Goal: Task Accomplishment & Management: Use online tool/utility

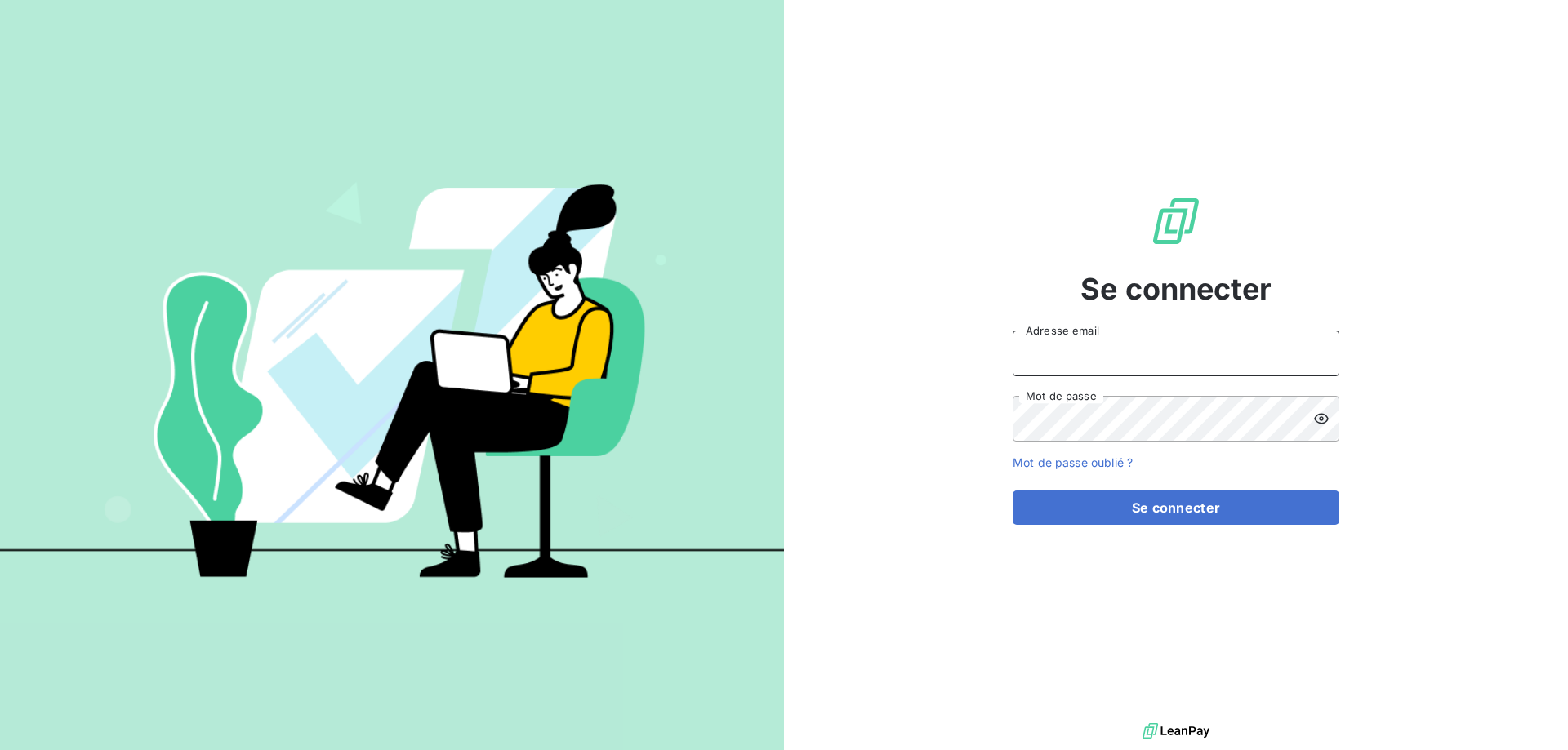
type input "[EMAIL_ADDRESS][DOMAIN_NAME]"
click at [1164, 525] on div "Se connecter [EMAIL_ADDRESS][DOMAIN_NAME] Adresse email Mot de passe Mot de pas…" at bounding box center [1176, 359] width 327 height 719
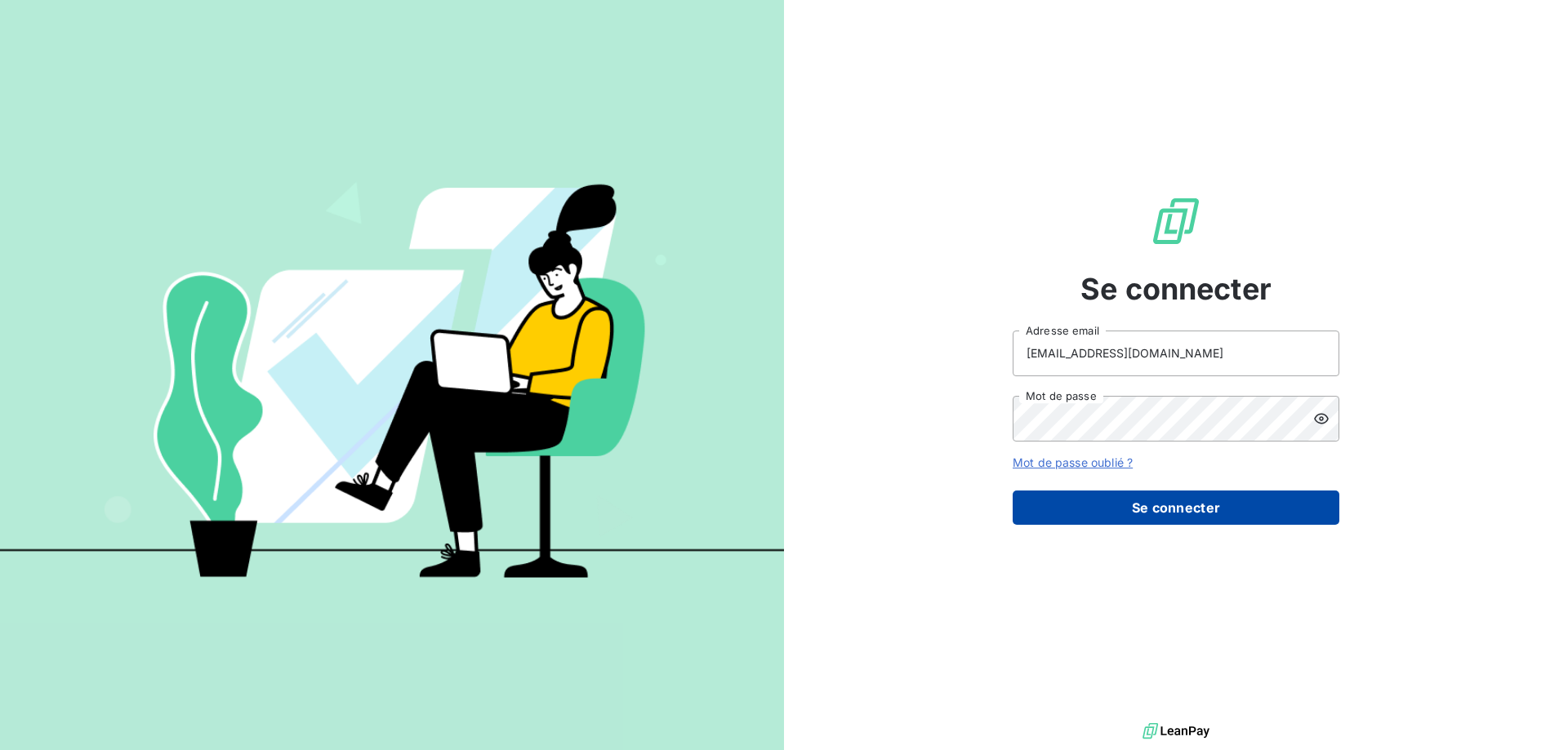
click at [1163, 518] on button "Se connecter" at bounding box center [1176, 507] width 327 height 34
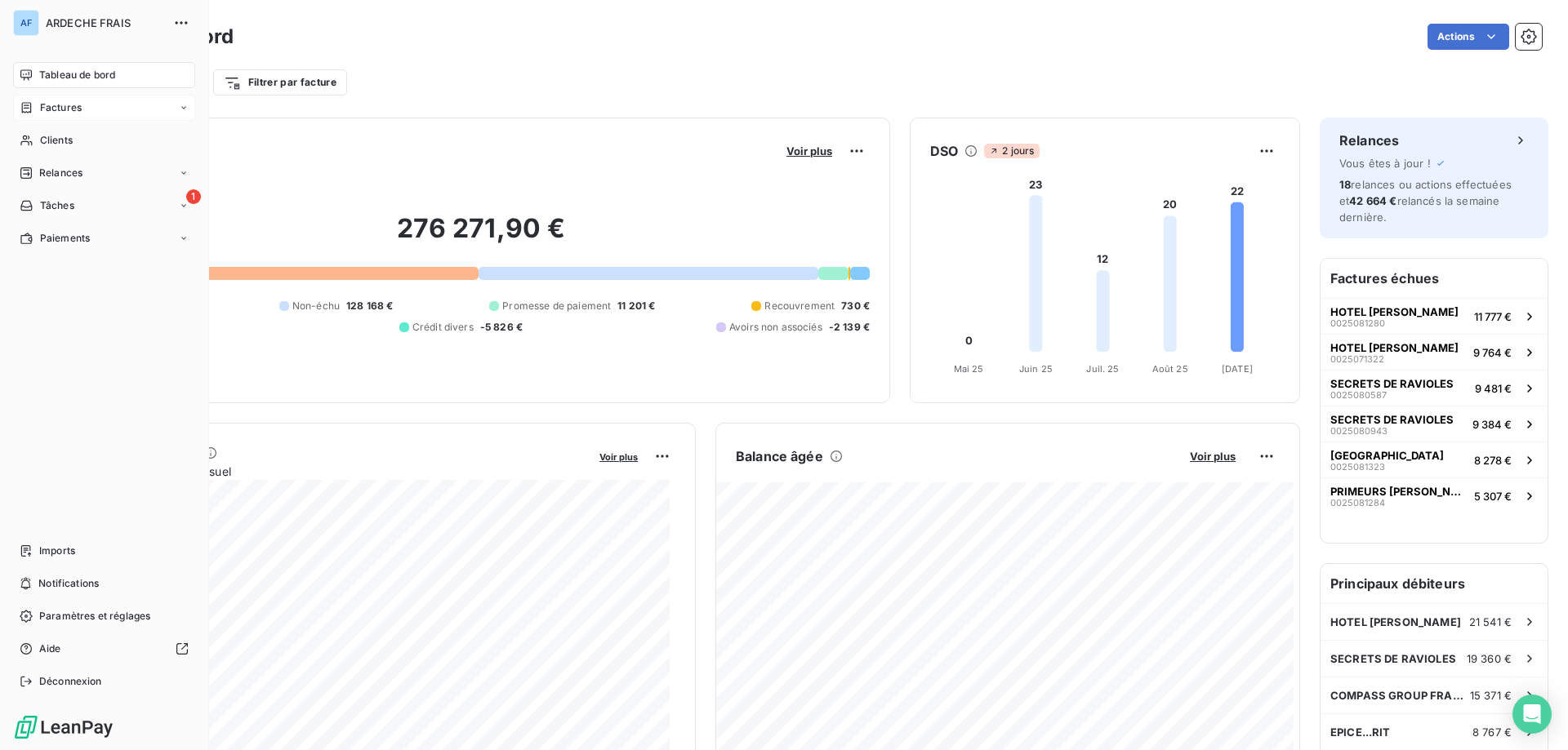
click at [61, 106] on span "Factures" at bounding box center [61, 108] width 41 height 15
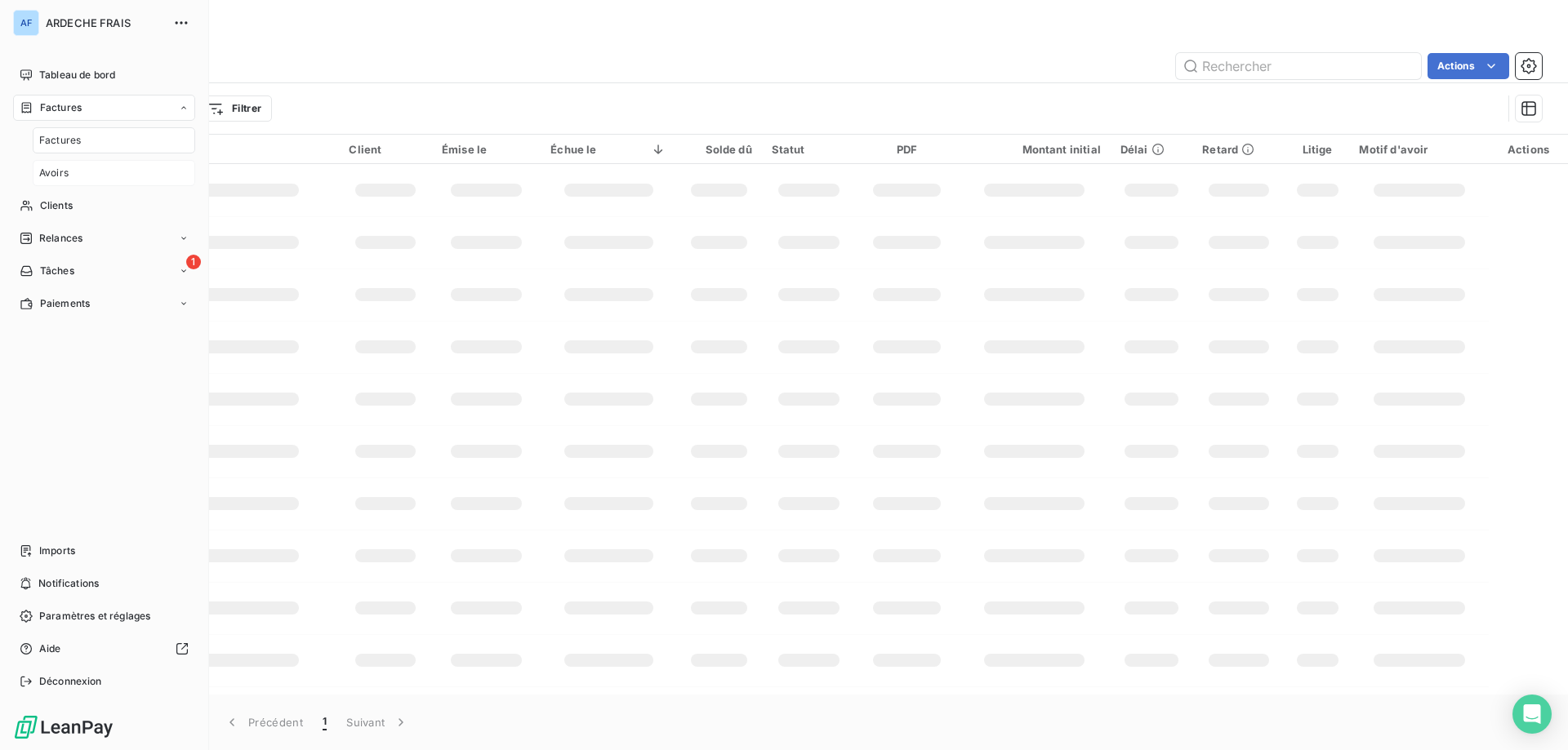
click at [62, 176] on span "Avoirs" at bounding box center [53, 173] width 29 height 15
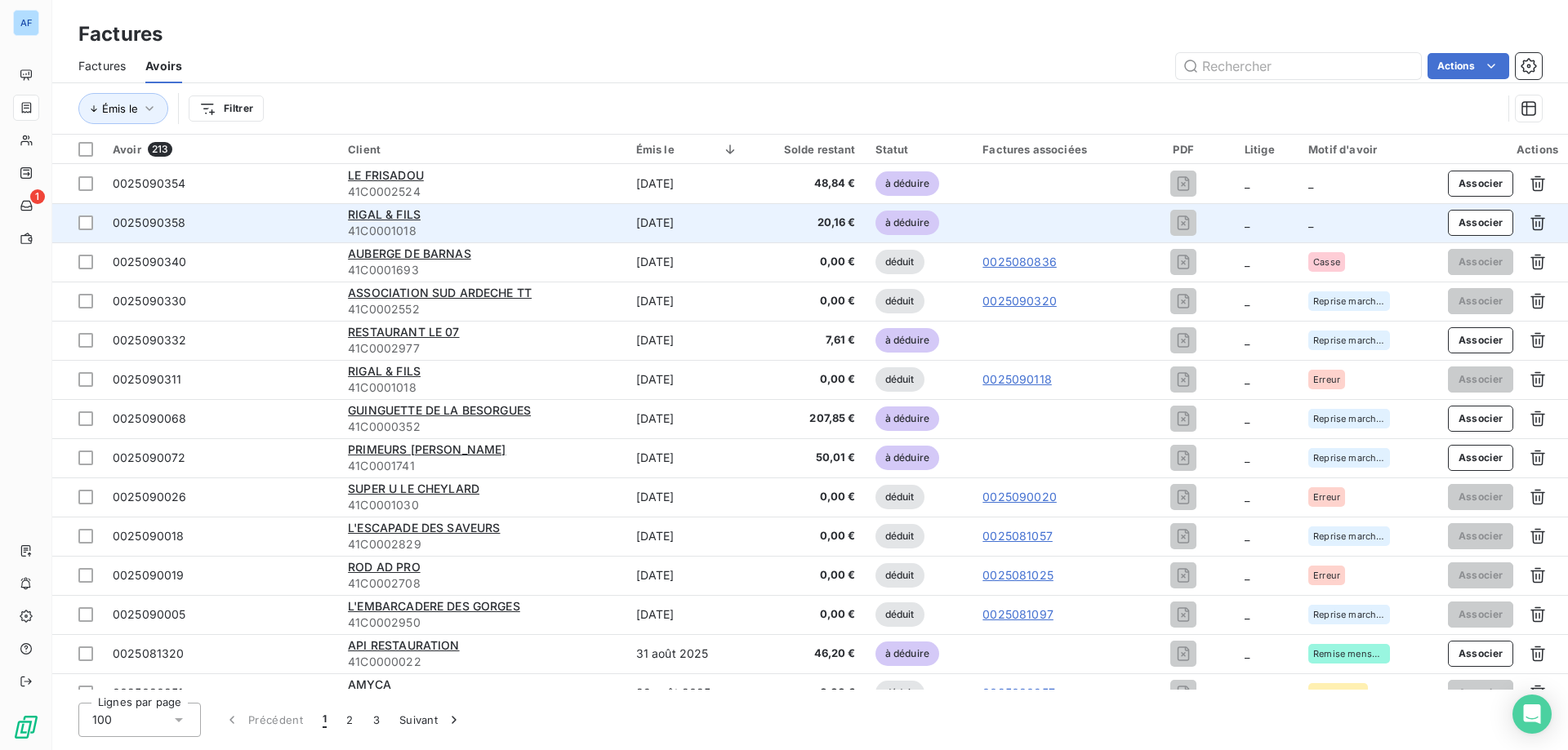
click at [395, 234] on span "41C0001018" at bounding box center [481, 231] width 268 height 17
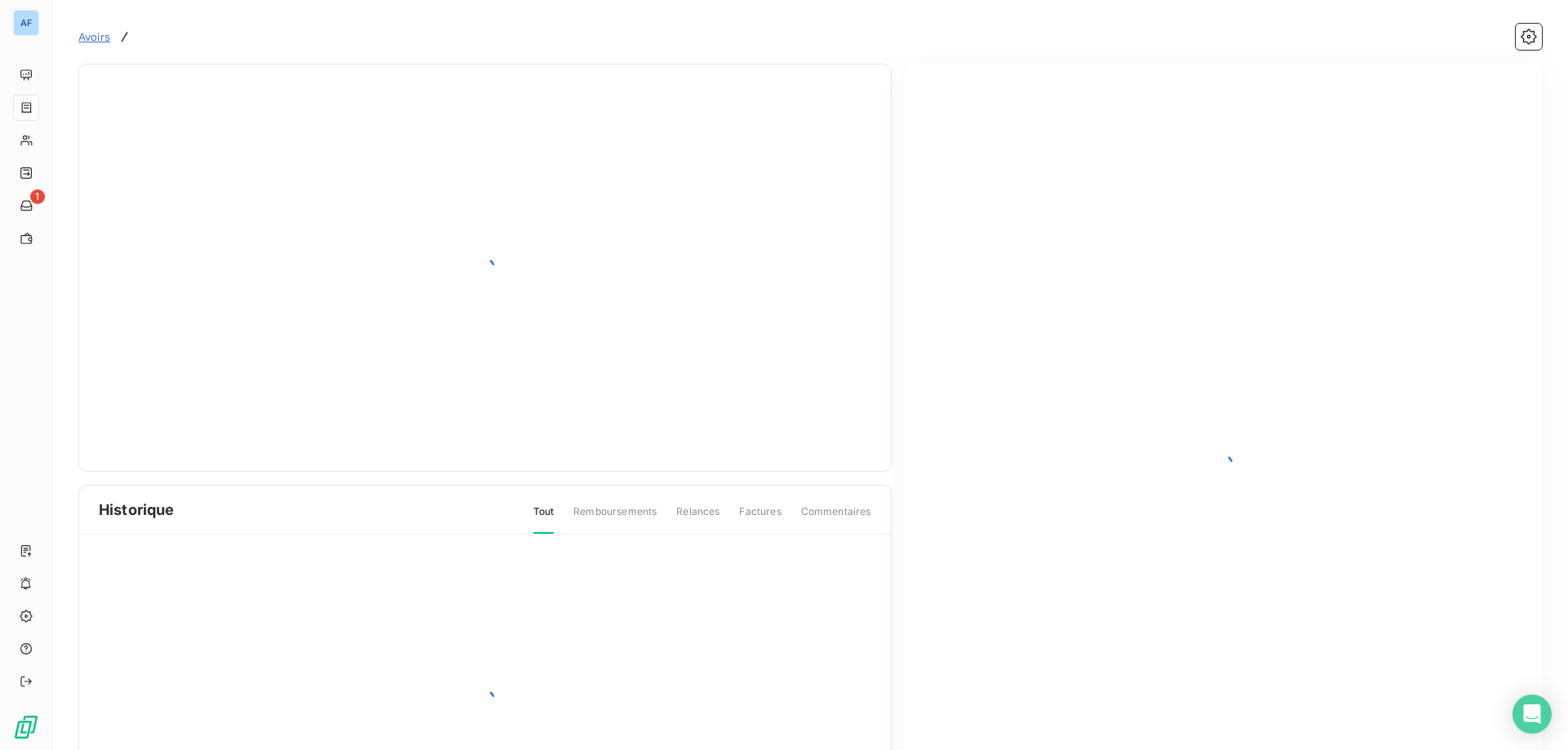
click at [652, 233] on div at bounding box center [485, 267] width 773 height 367
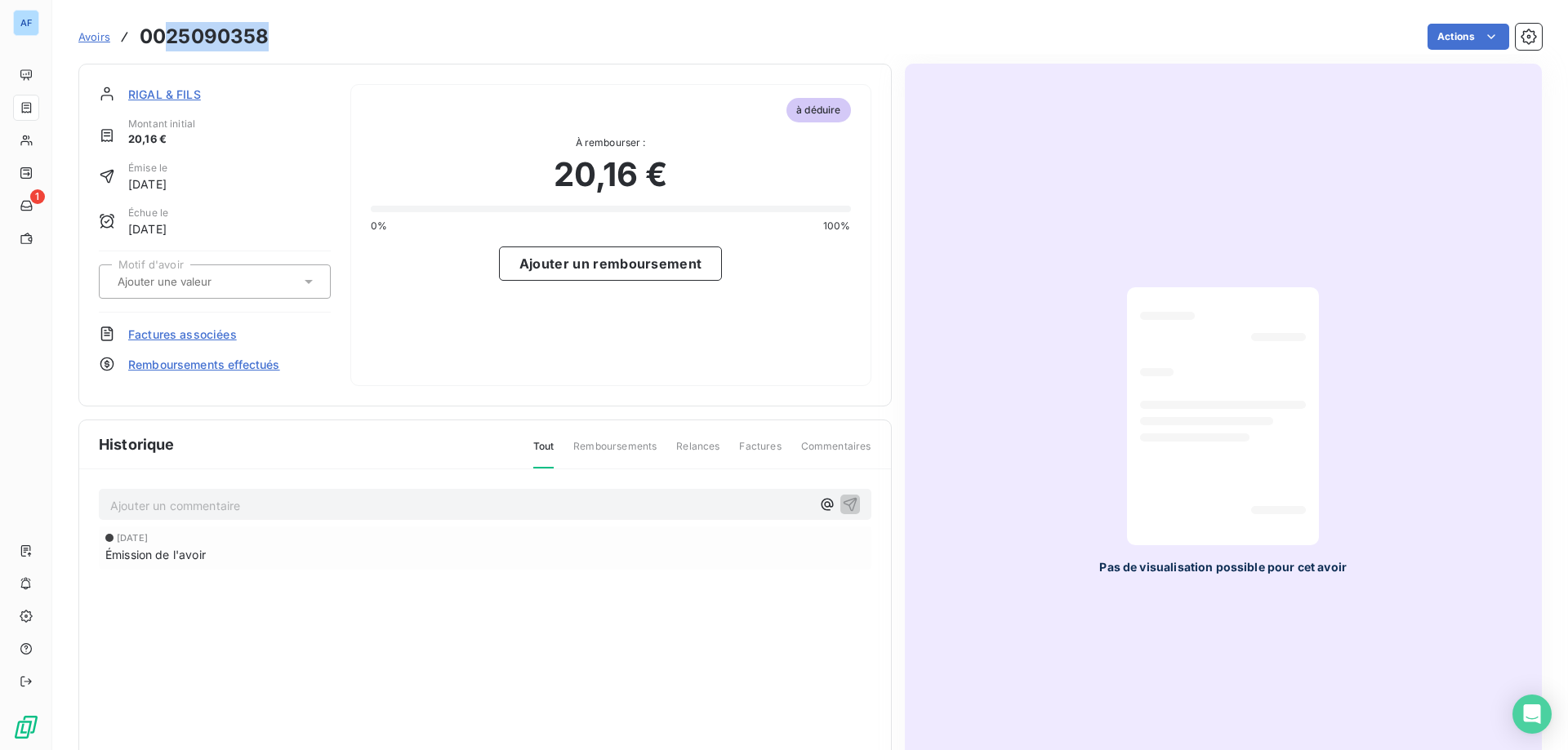
drag, startPoint x: 171, startPoint y: 35, endPoint x: 269, endPoint y: 34, distance: 98.0
click at [269, 34] on h3 "0025090358" at bounding box center [204, 36] width 130 height 29
copy h3 "25090358"
click at [217, 278] on input "text" at bounding box center [198, 282] width 164 height 15
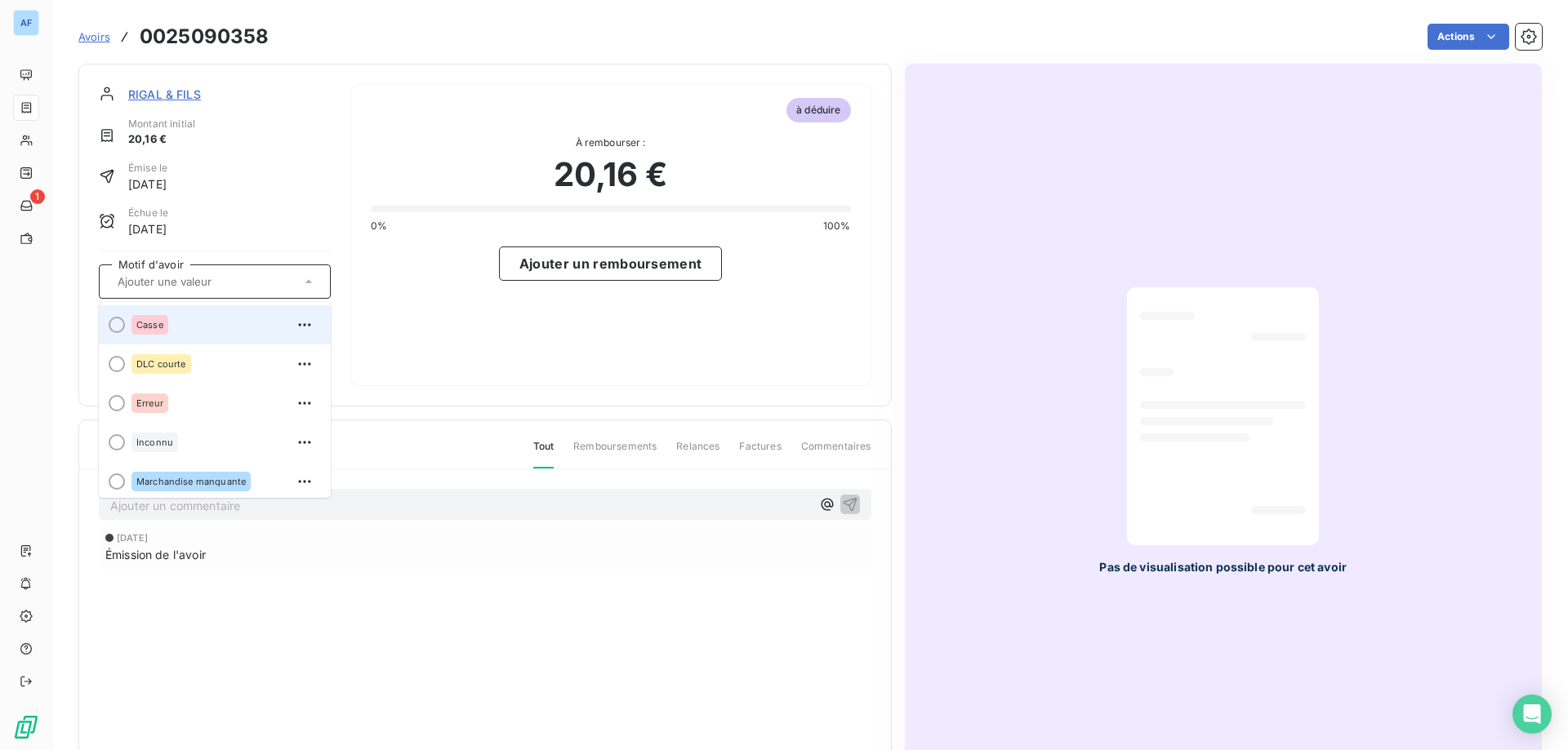
click at [167, 336] on div "Casse" at bounding box center [225, 325] width 187 height 27
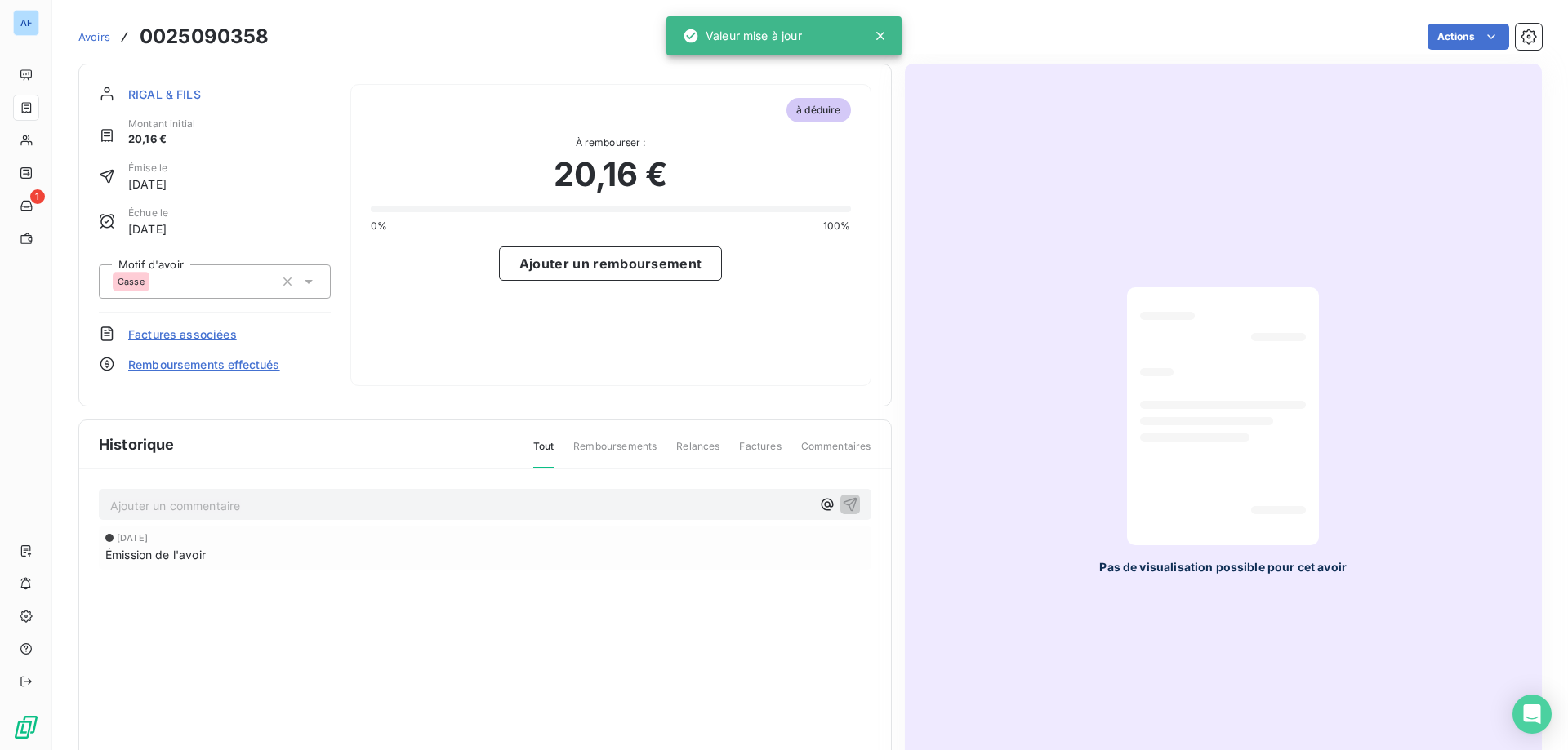
click at [167, 336] on span "Factures associées" at bounding box center [182, 334] width 109 height 17
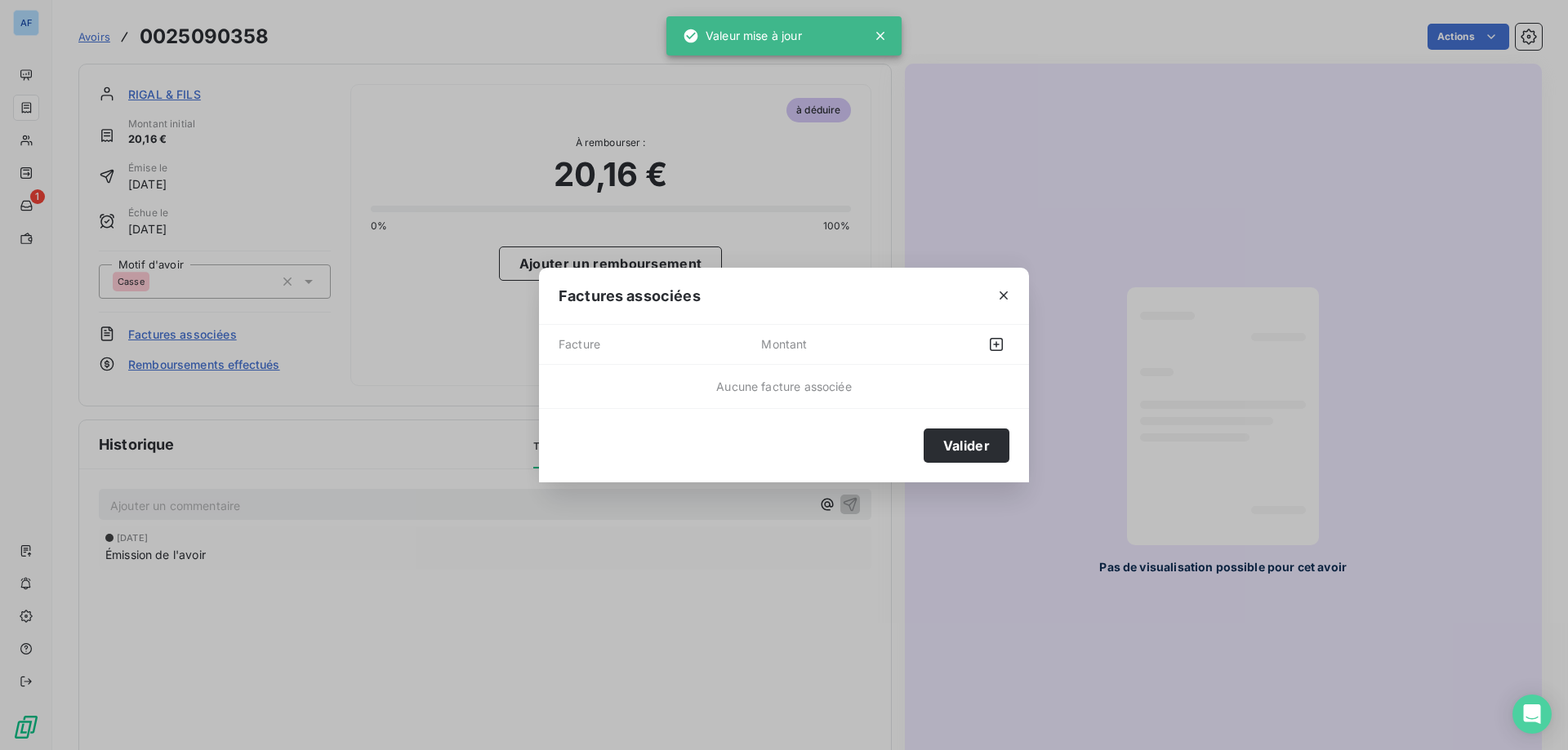
click at [978, 341] on div at bounding box center [964, 345] width 90 height 27
click at [983, 341] on button "button" at bounding box center [997, 345] width 27 height 27
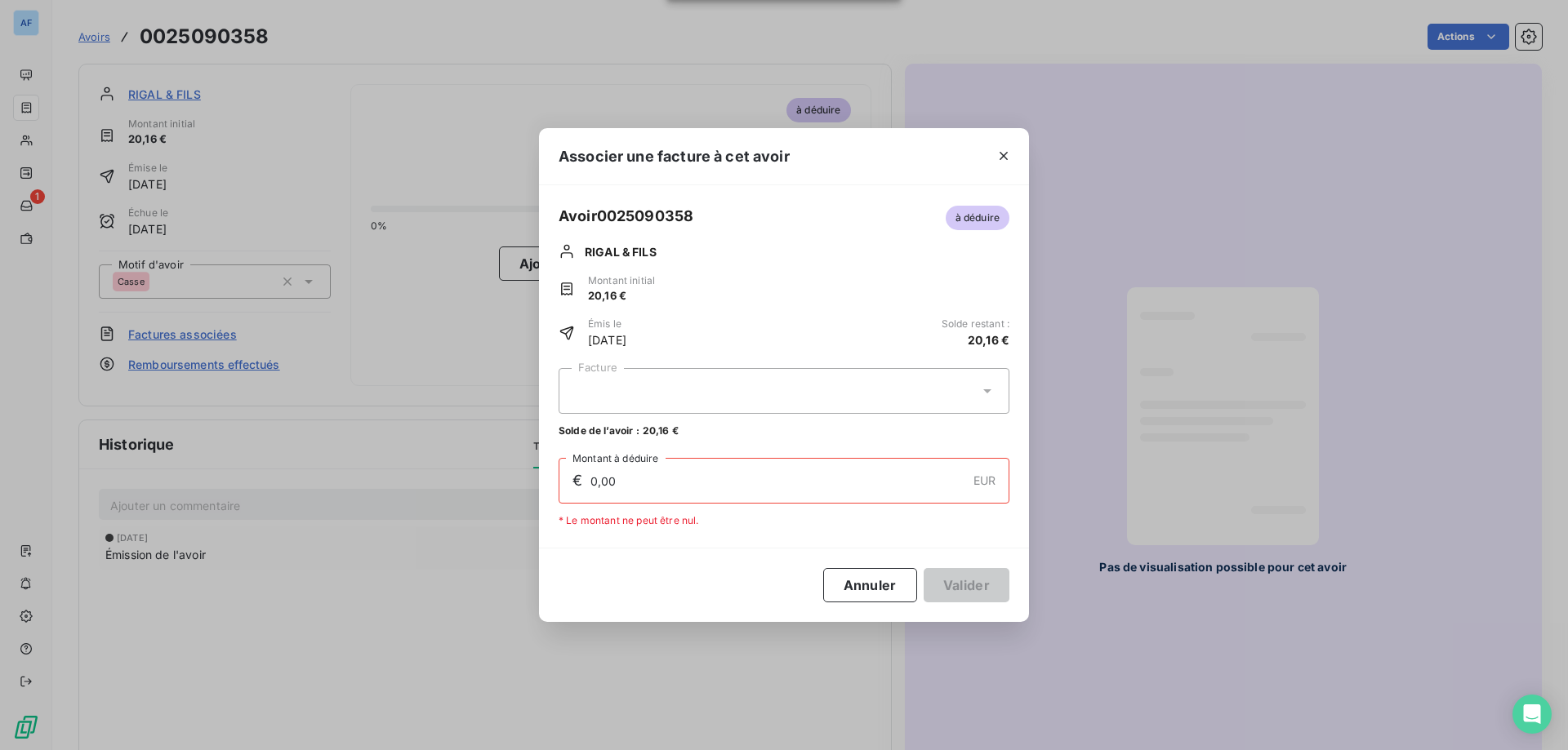
click at [758, 390] on div at bounding box center [784, 390] width 451 height 46
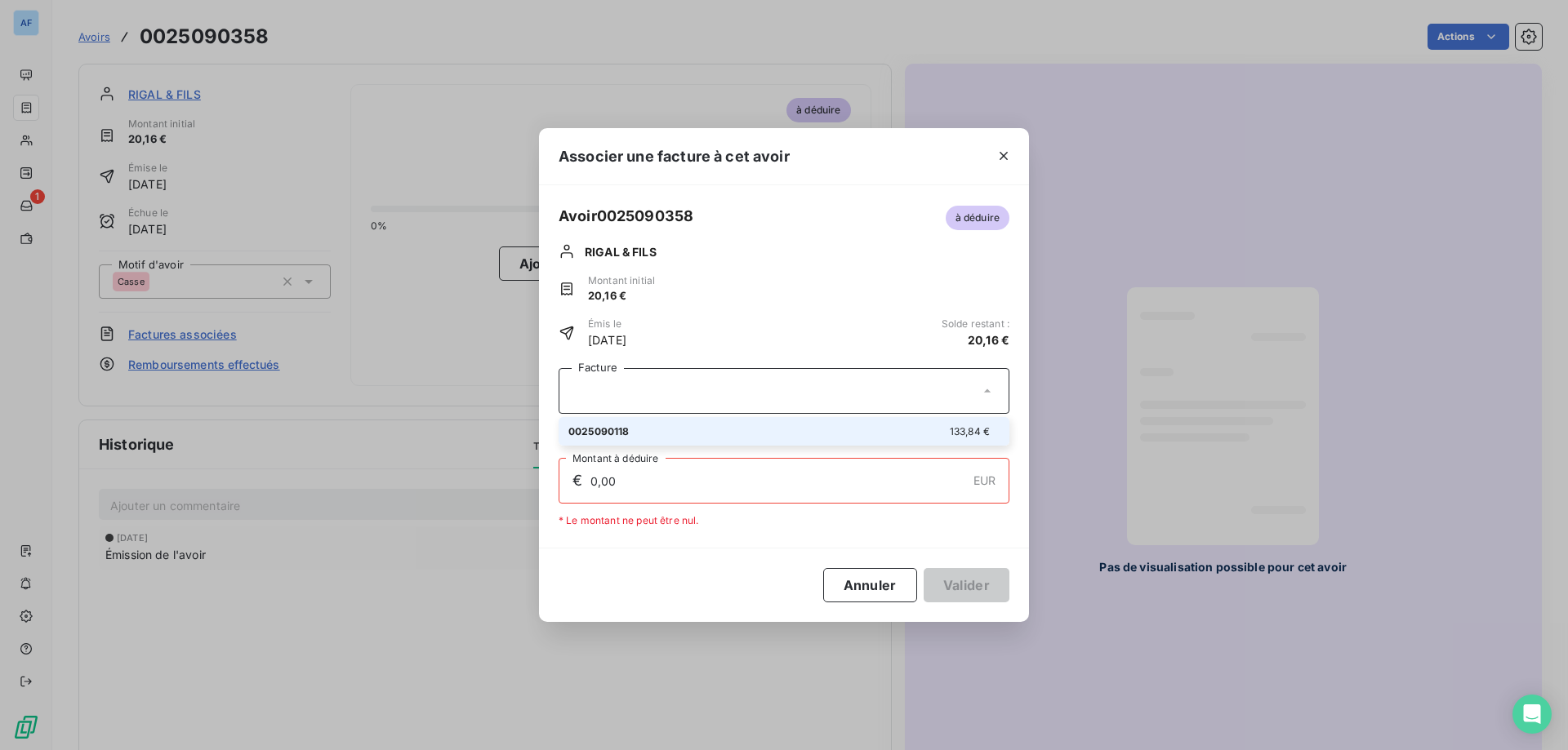
click at [742, 421] on li "0025090118 133,84 €" at bounding box center [784, 431] width 451 height 28
type input "20,16"
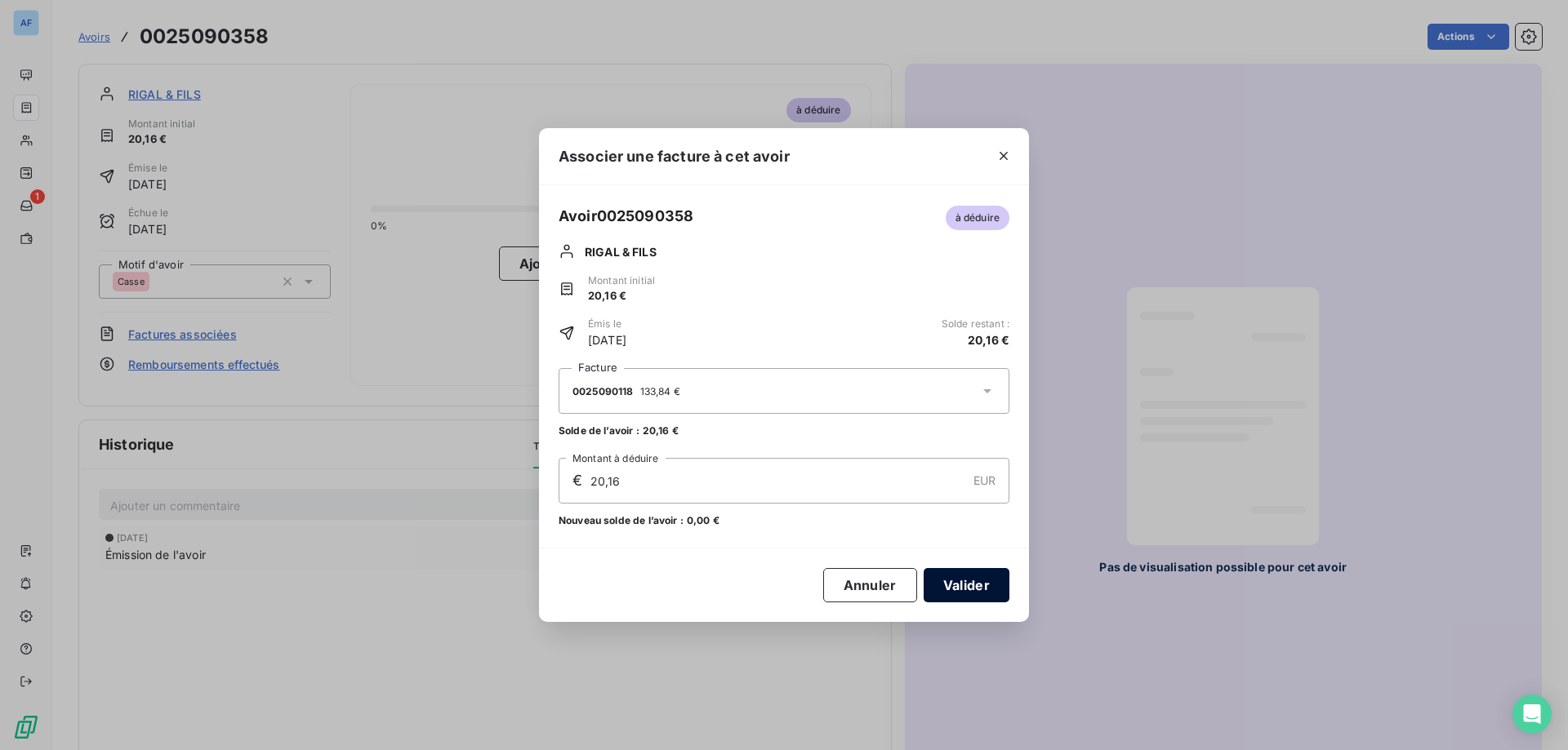
click at [953, 587] on button "Valider" at bounding box center [966, 584] width 85 height 34
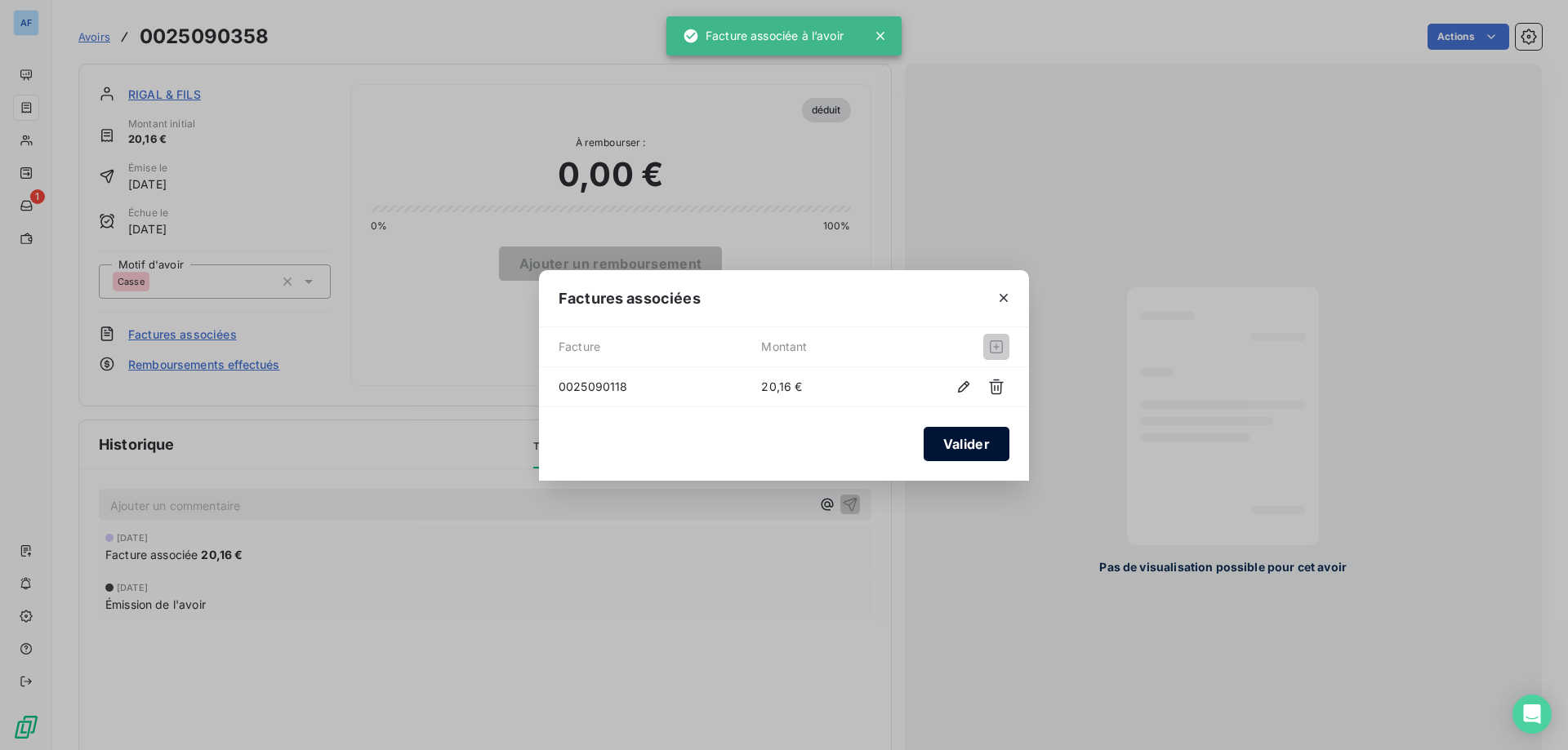
click at [969, 450] on button "Valider" at bounding box center [966, 443] width 85 height 34
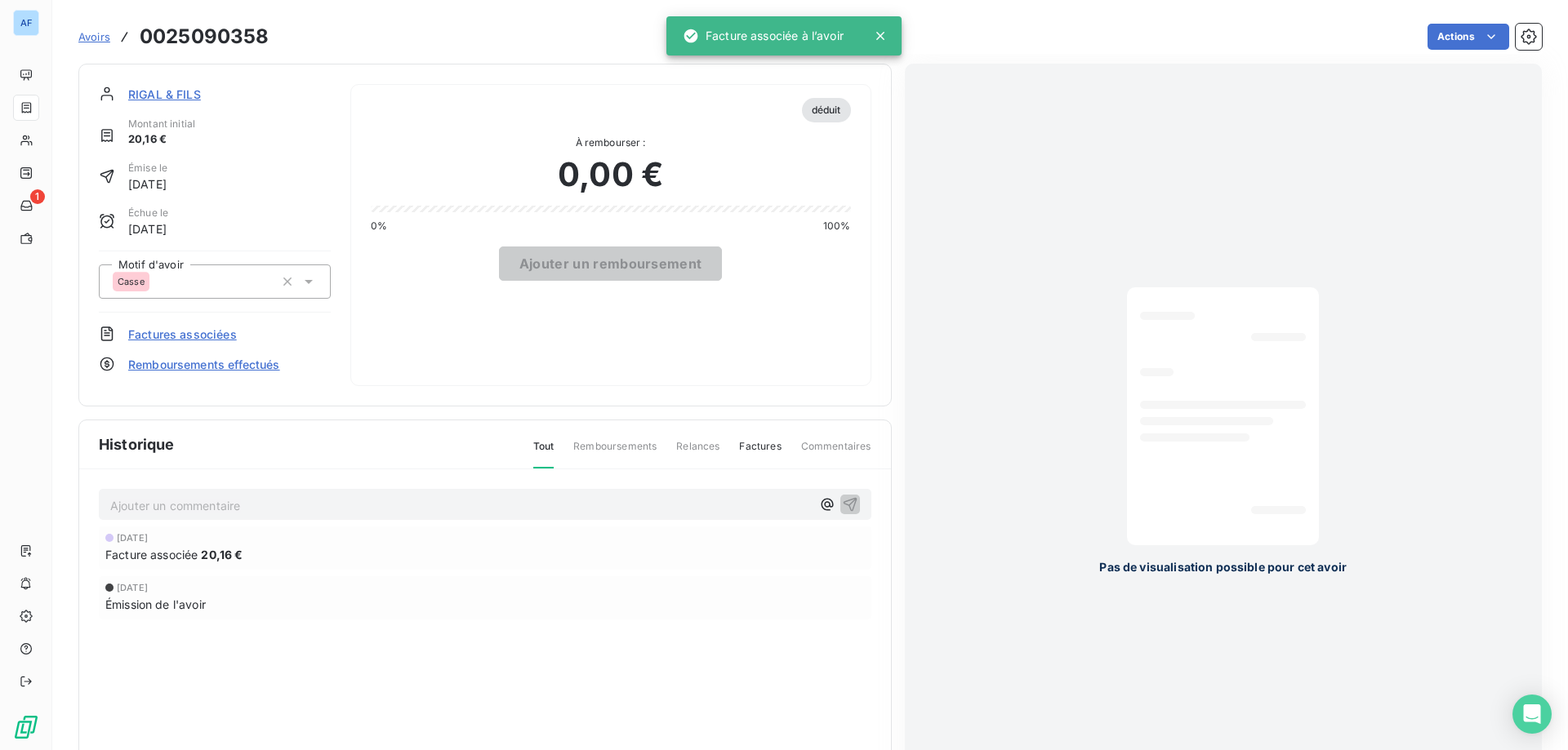
click at [102, 39] on span "Avoirs" at bounding box center [95, 36] width 32 height 13
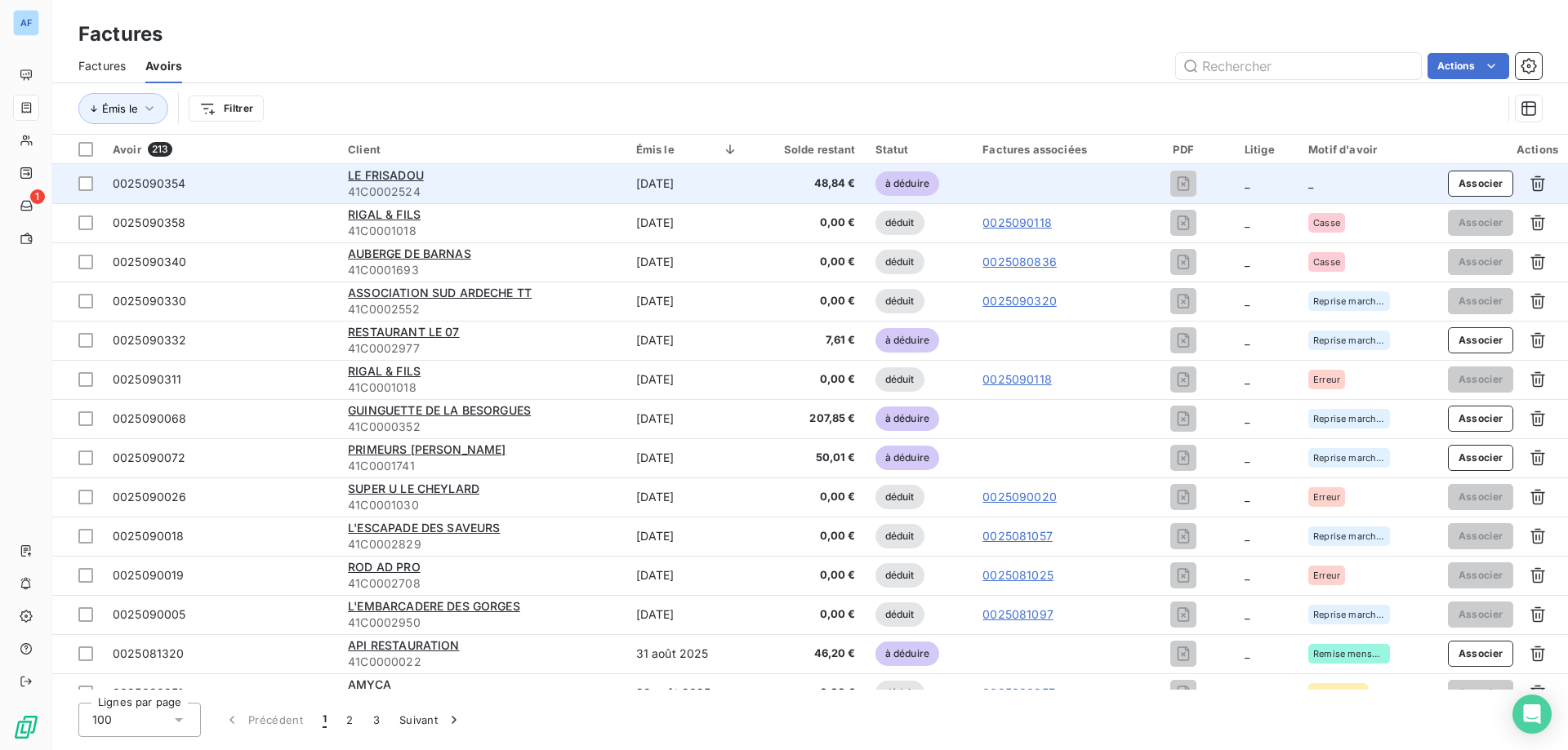
click at [748, 181] on td "48,84 €" at bounding box center [807, 183] width 118 height 39
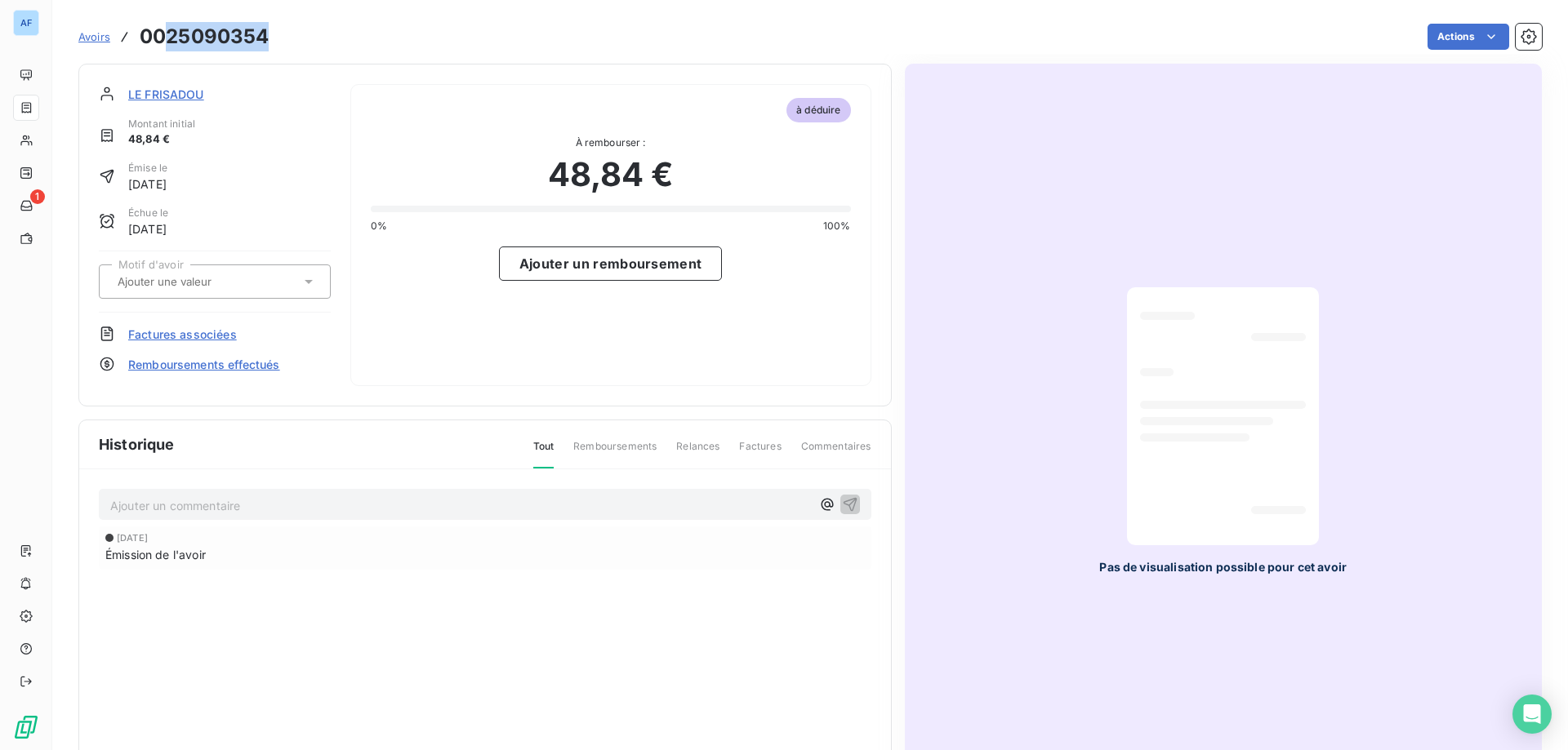
drag, startPoint x: 169, startPoint y: 34, endPoint x: 277, endPoint y: 36, distance: 108.0
click at [277, 36] on div "Avoirs 0025090354 Actions" at bounding box center [810, 36] width 1464 height 34
copy h3 "25090354"
click at [203, 295] on div at bounding box center [215, 281] width 232 height 34
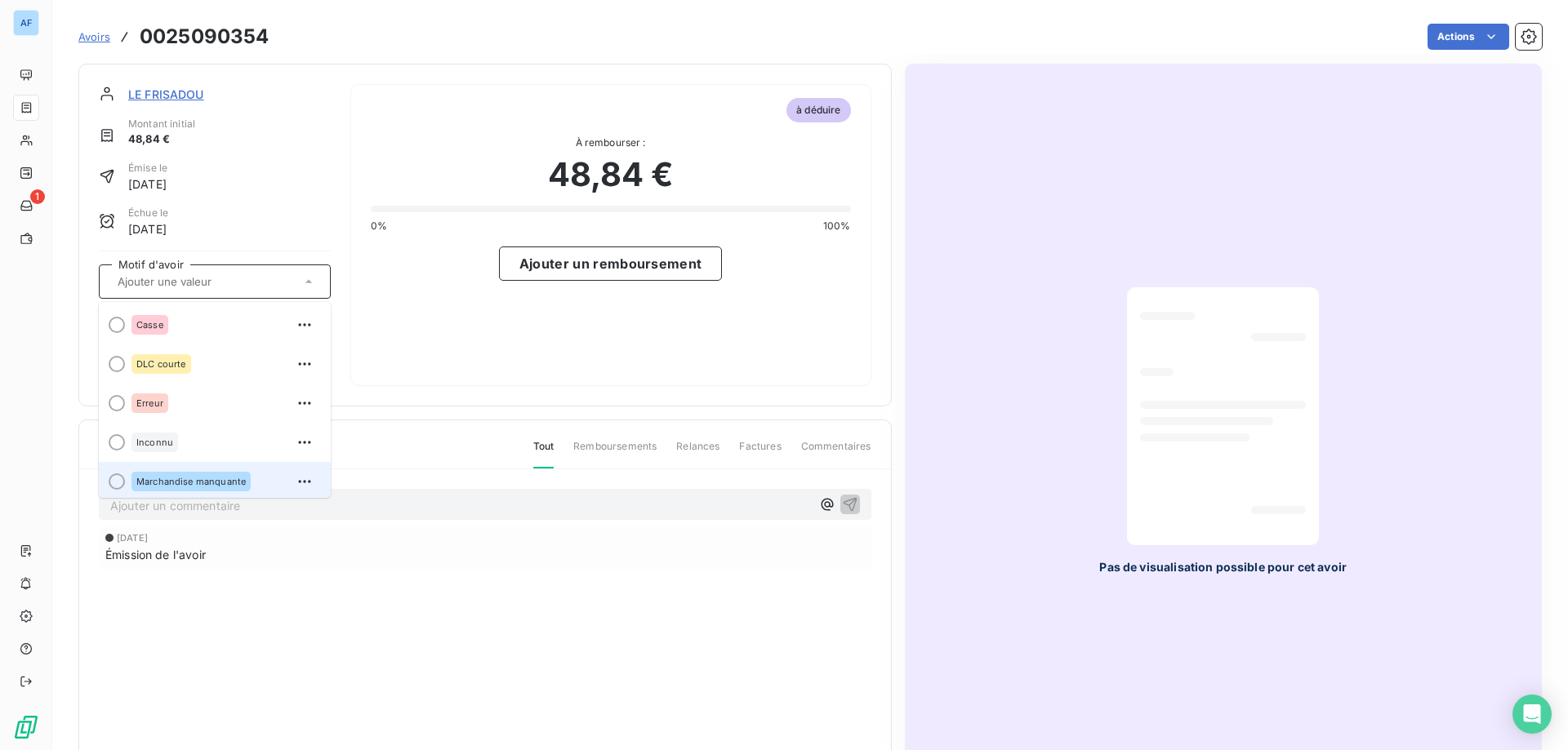
scroll to position [163, 0]
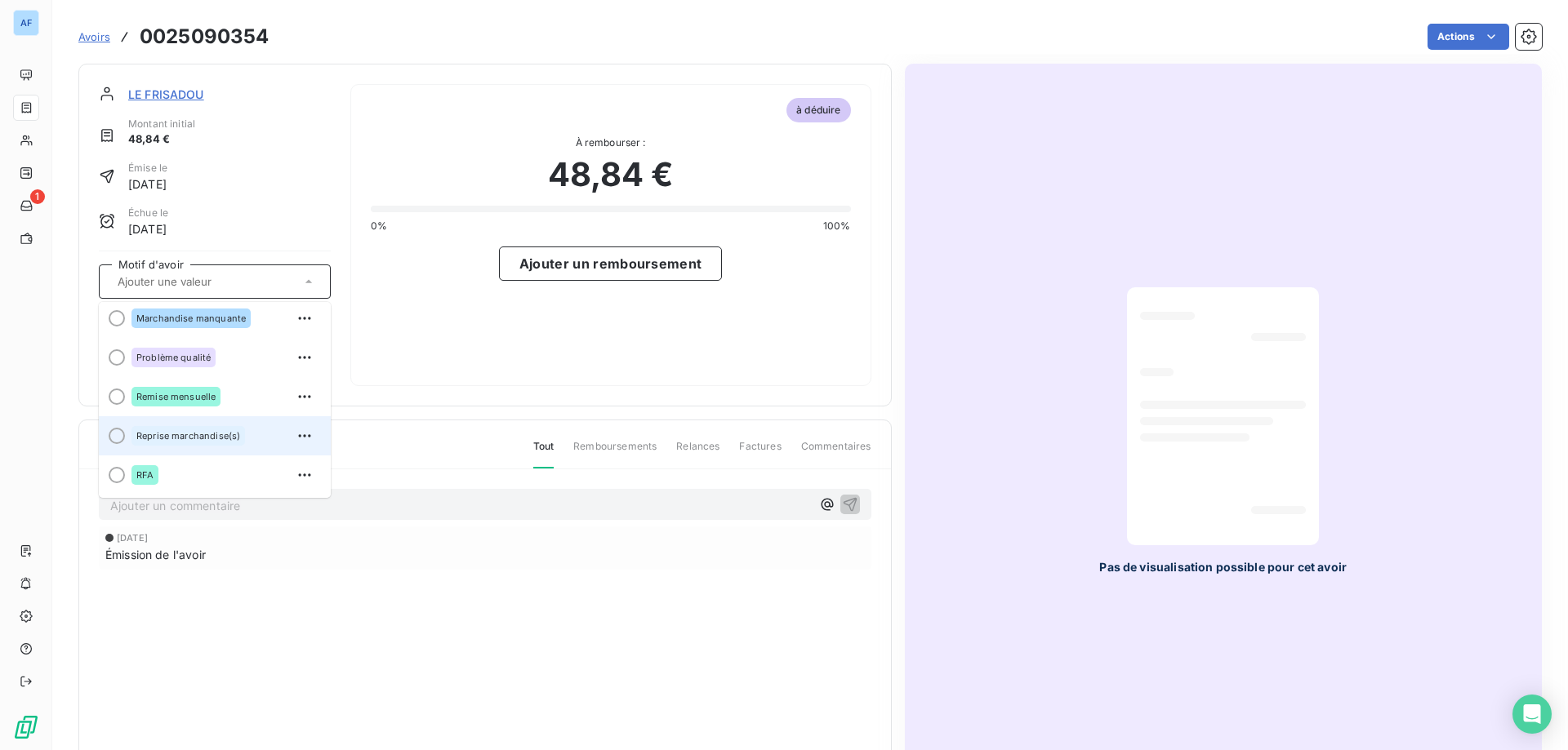
click at [160, 428] on div "Reprise marchandise(s)" at bounding box center [188, 436] width 114 height 20
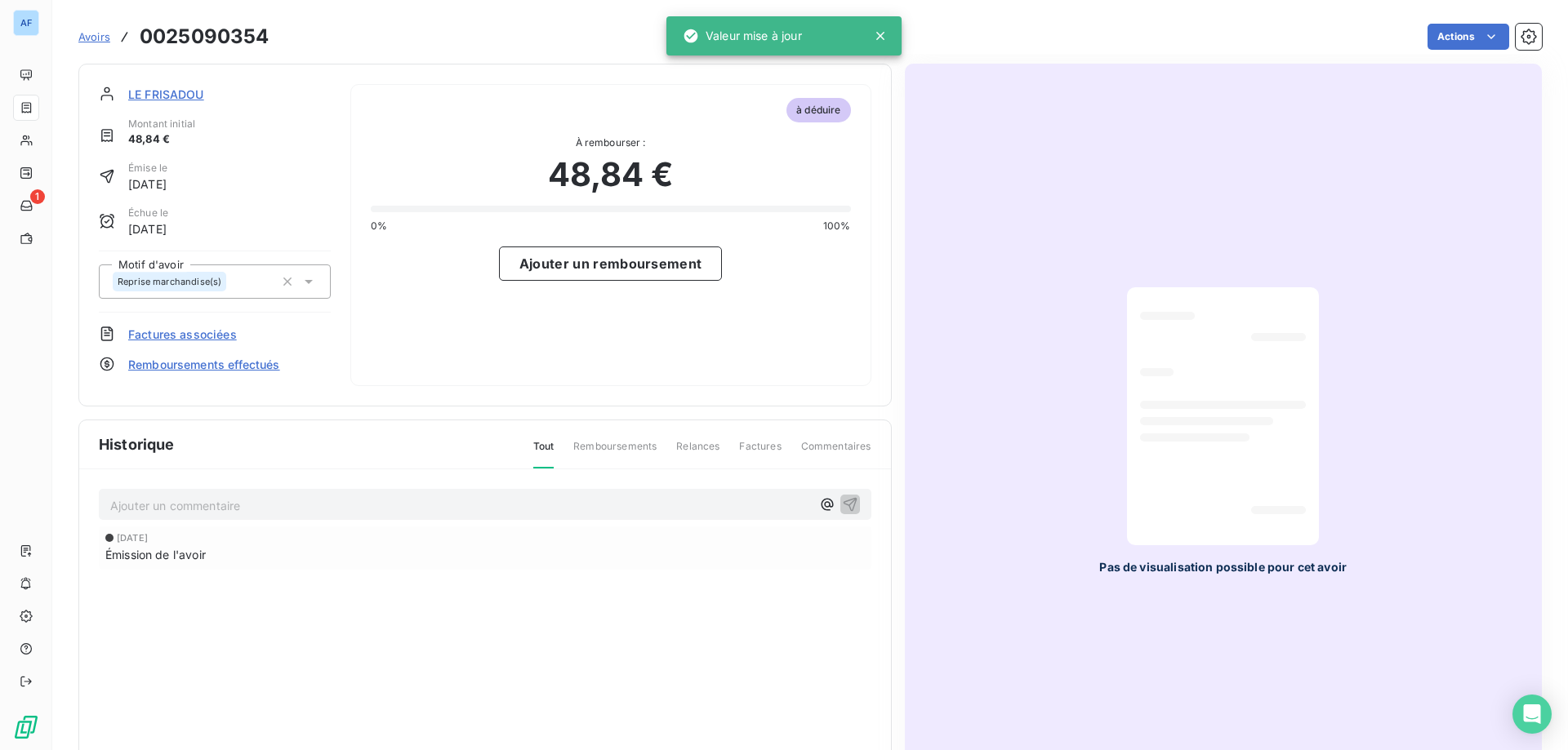
click at [197, 337] on span "Factures associées" at bounding box center [182, 334] width 109 height 17
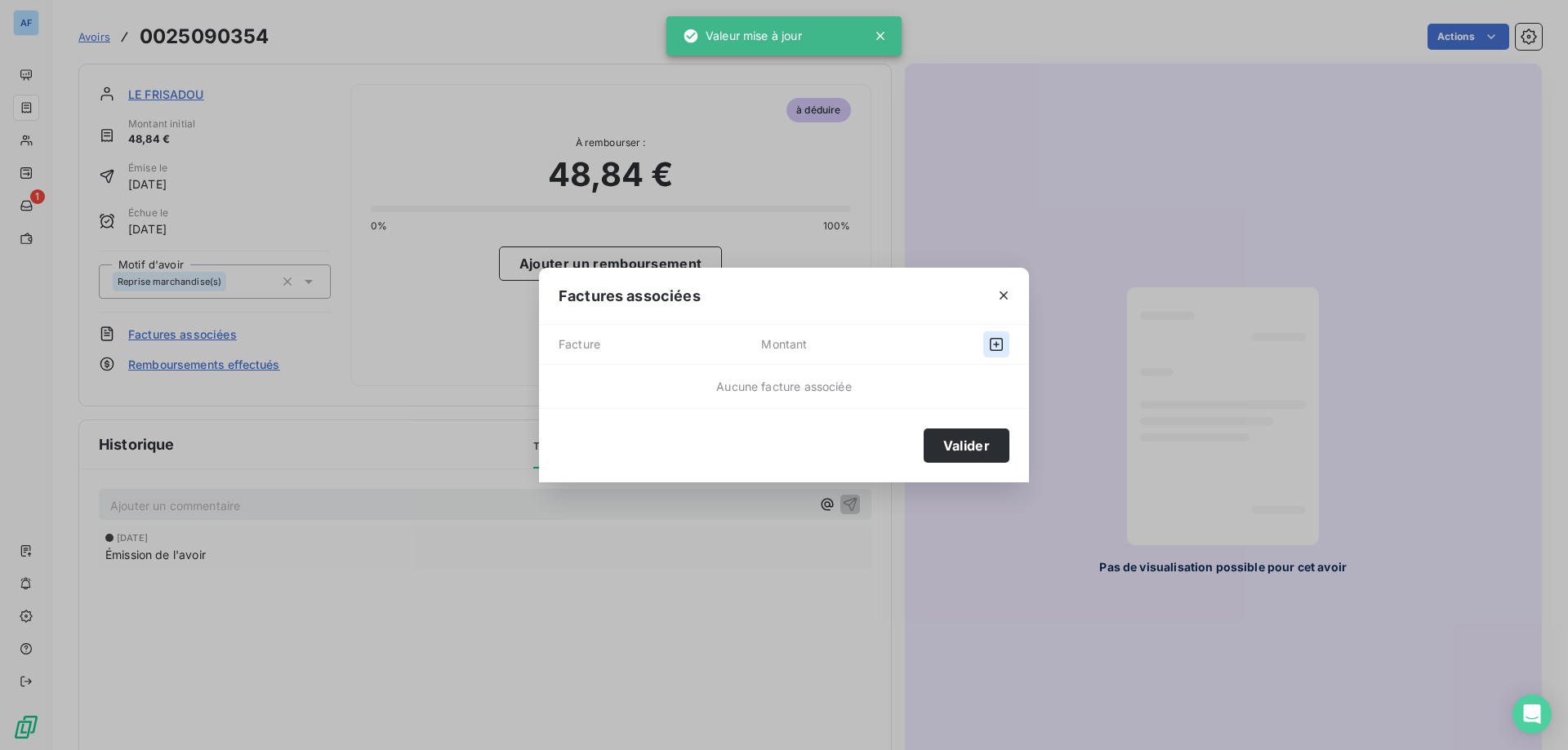
click at [1002, 344] on icon "button" at bounding box center [996, 345] width 13 height 13
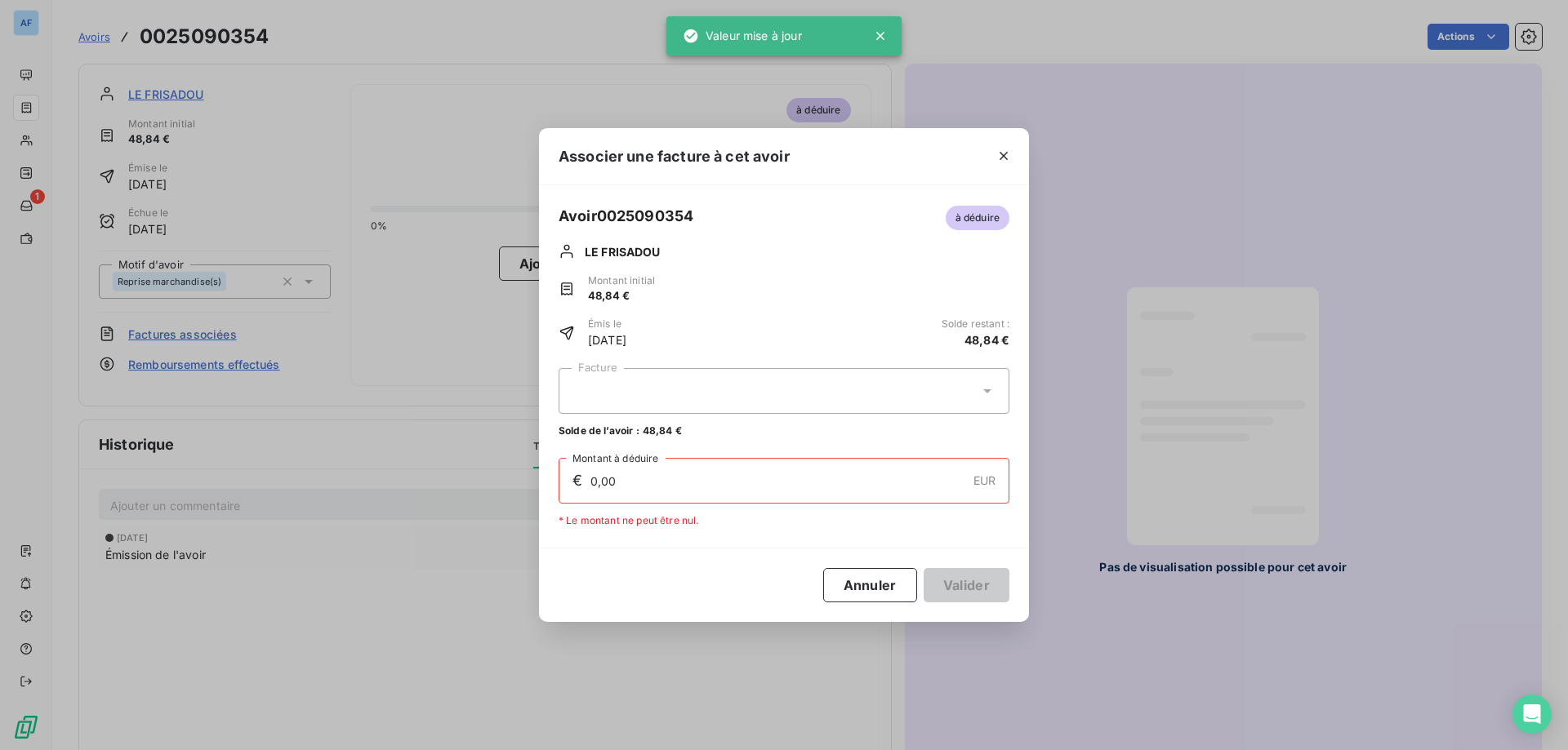
click at [769, 390] on div at bounding box center [784, 390] width 451 height 46
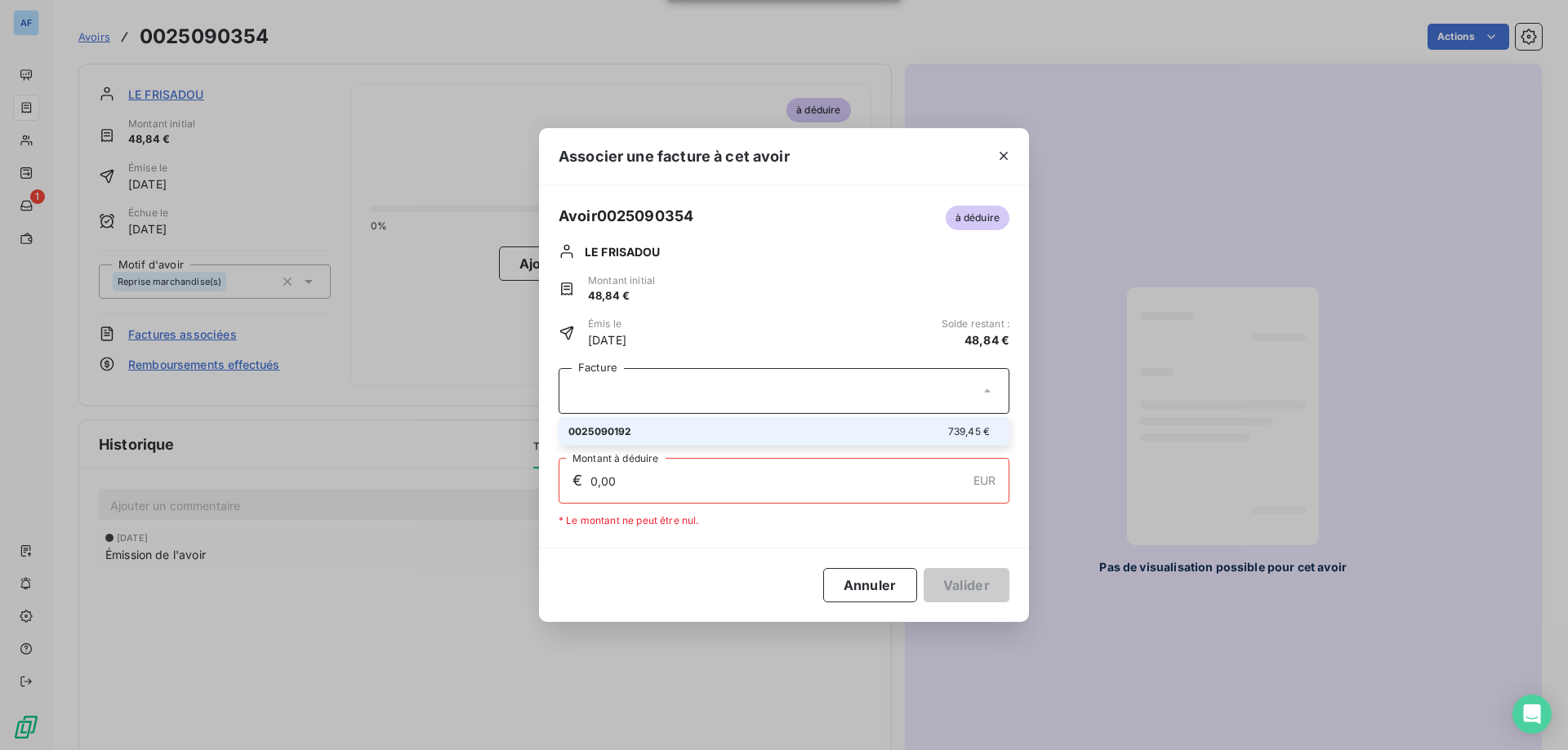
click at [734, 424] on div "0025090192 739,45 €" at bounding box center [784, 431] width 431 height 16
type input "48,84"
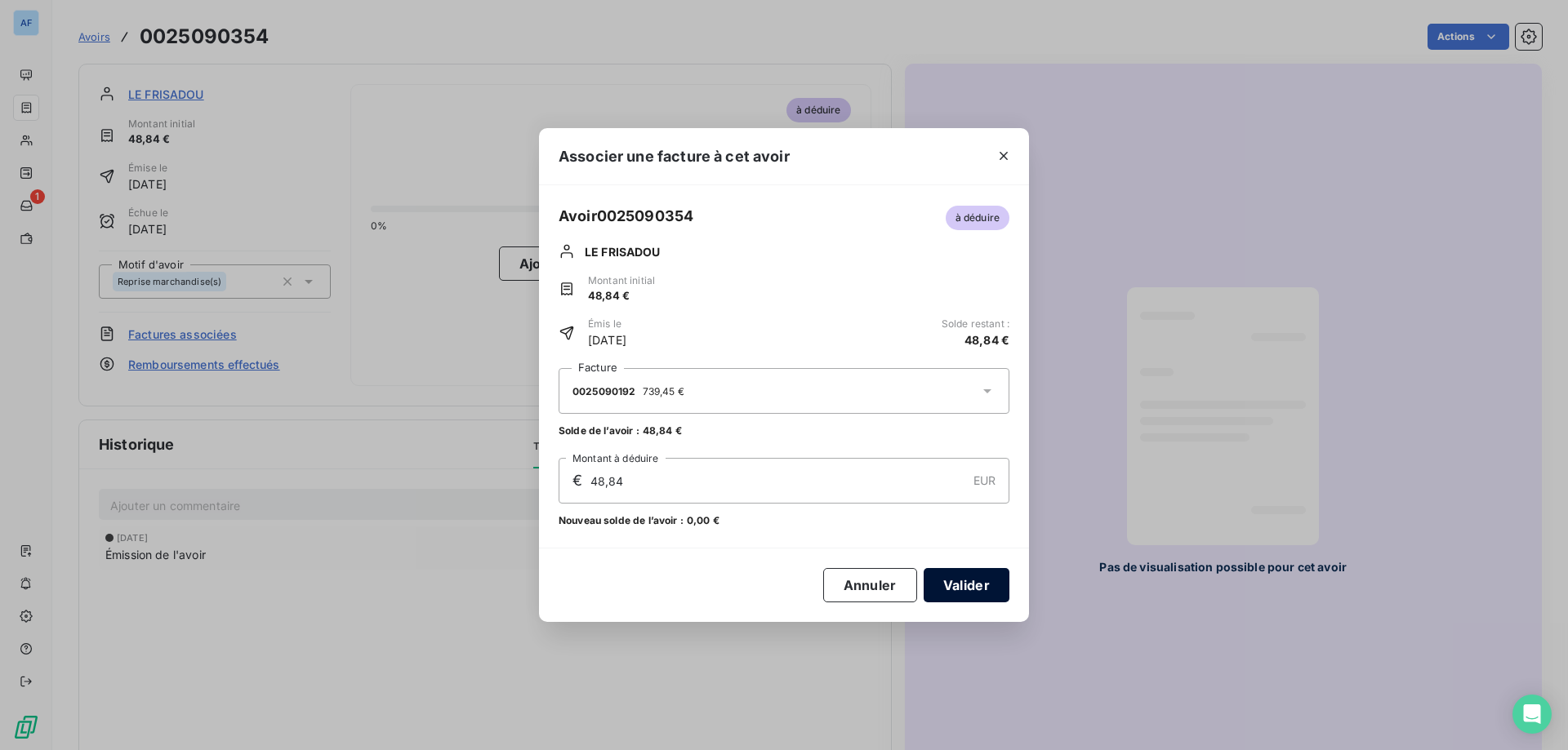
click at [985, 598] on button "Valider" at bounding box center [966, 584] width 85 height 34
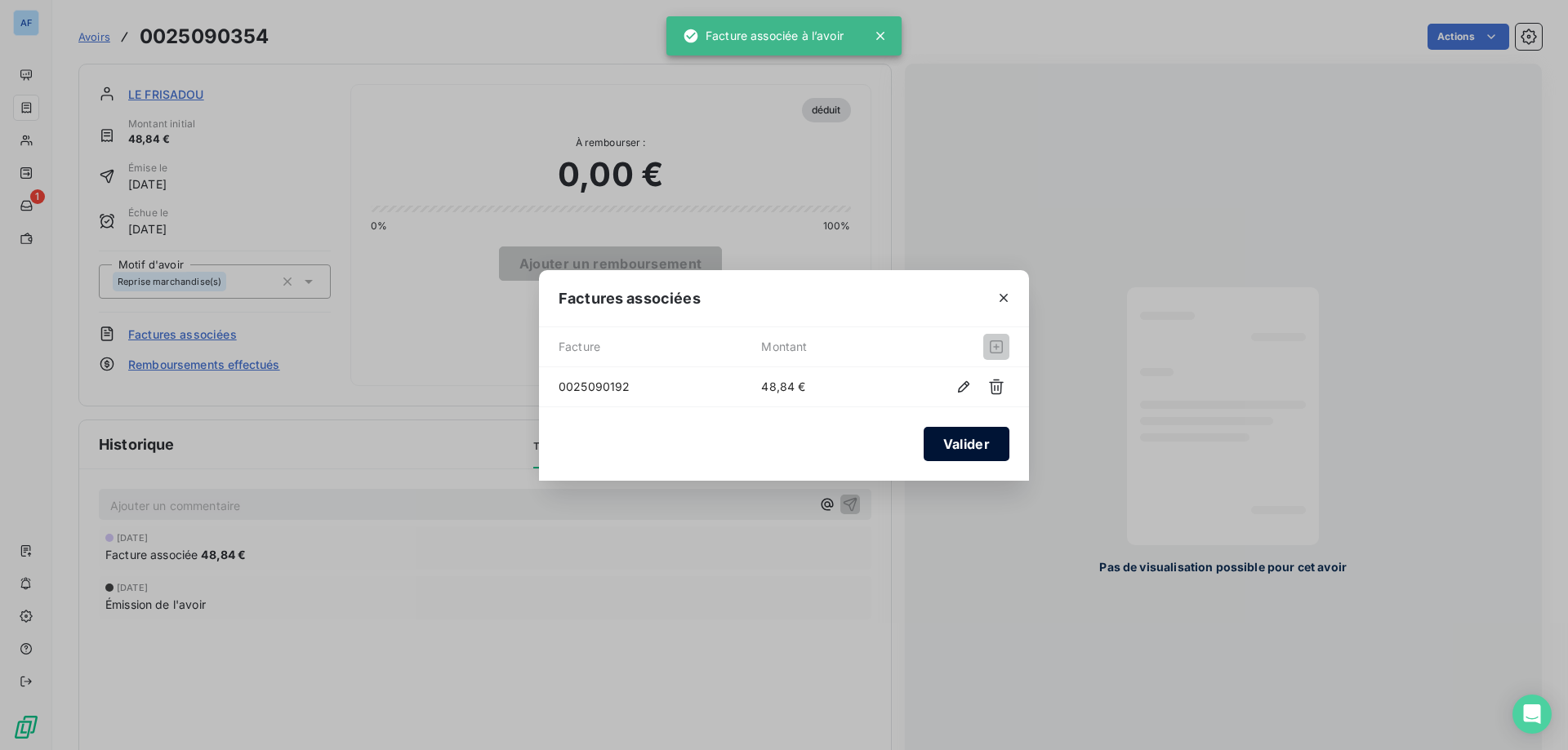
click at [962, 438] on button "Valider" at bounding box center [966, 443] width 85 height 34
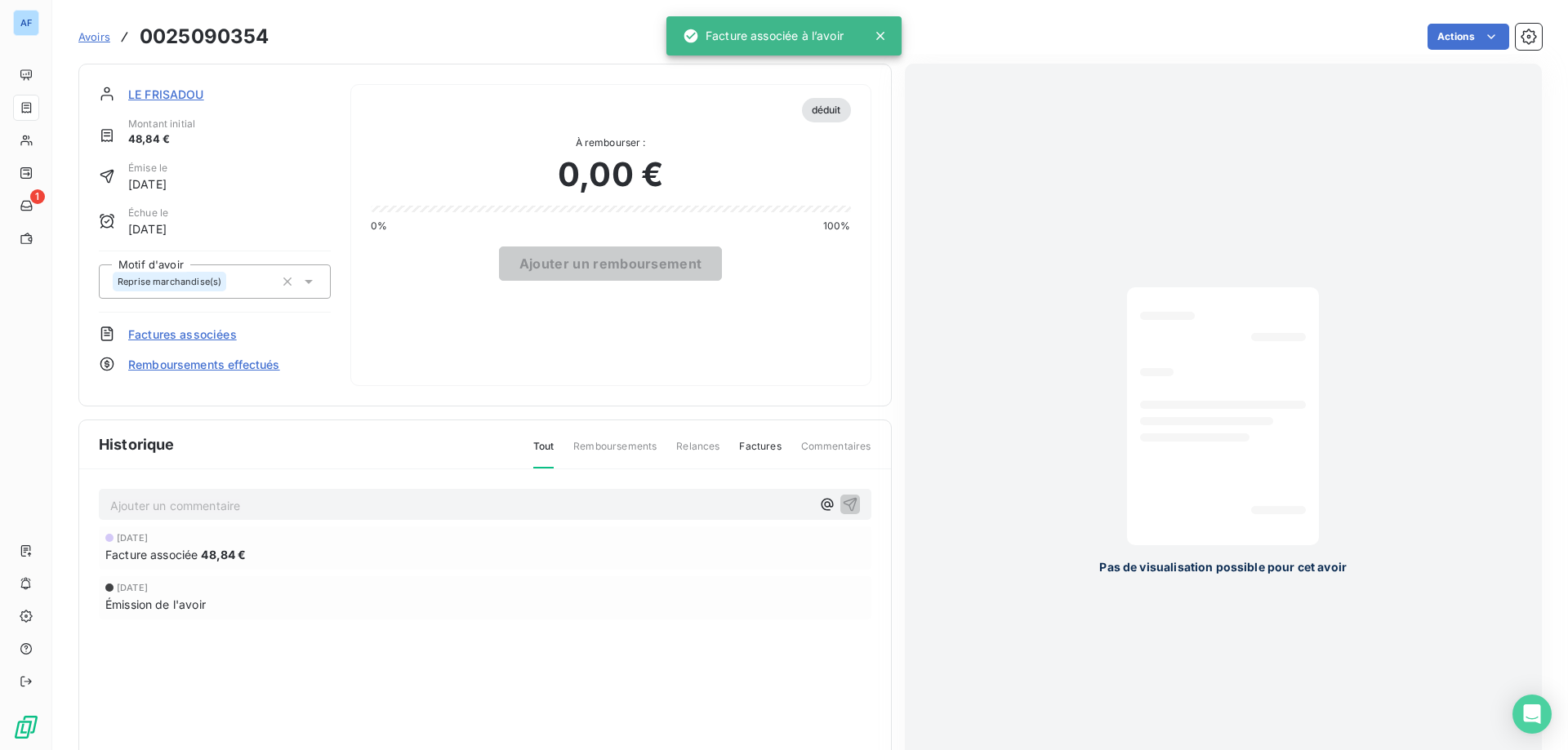
click at [91, 36] on span "Avoirs" at bounding box center [95, 36] width 32 height 13
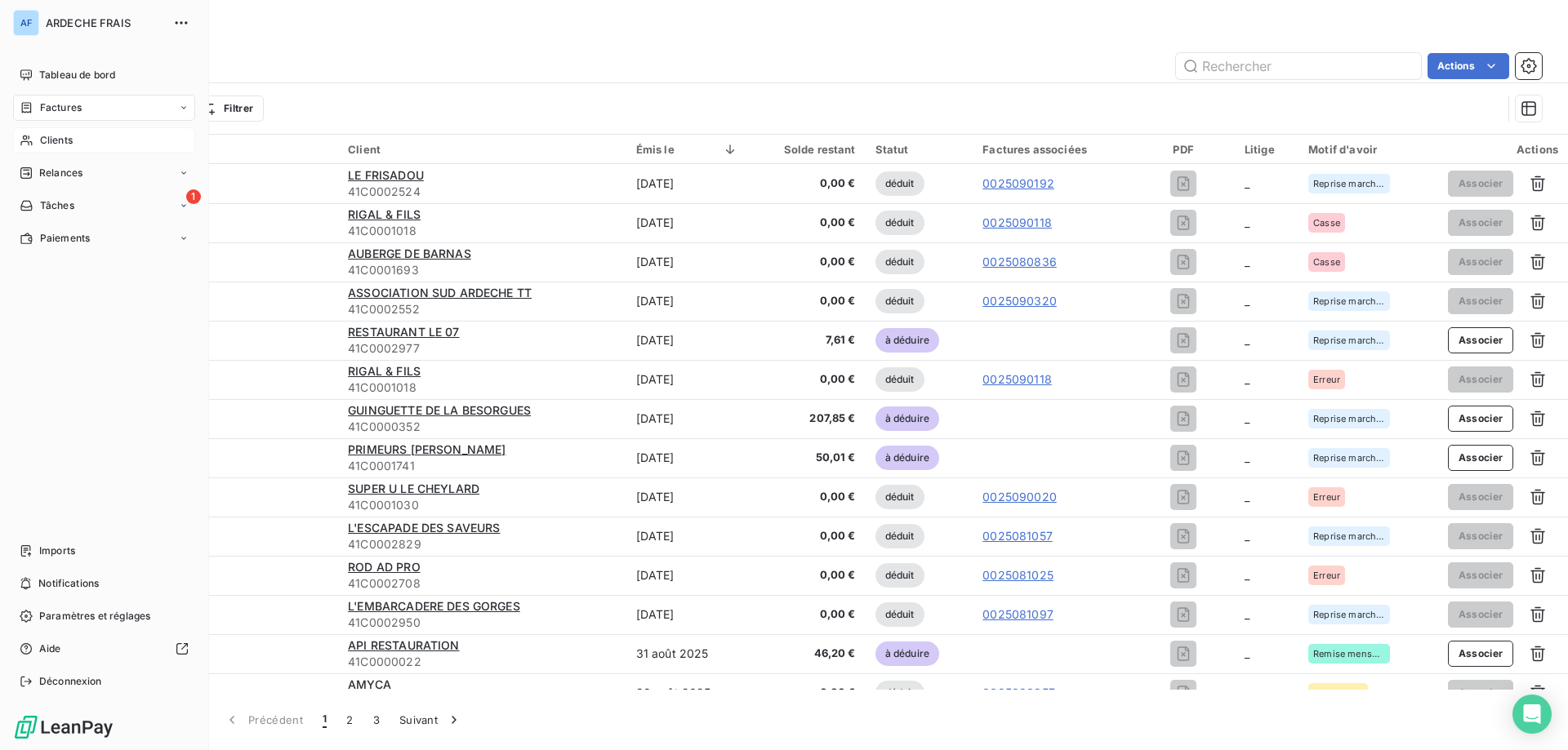
click at [34, 145] on div "Clients" at bounding box center [104, 141] width 182 height 27
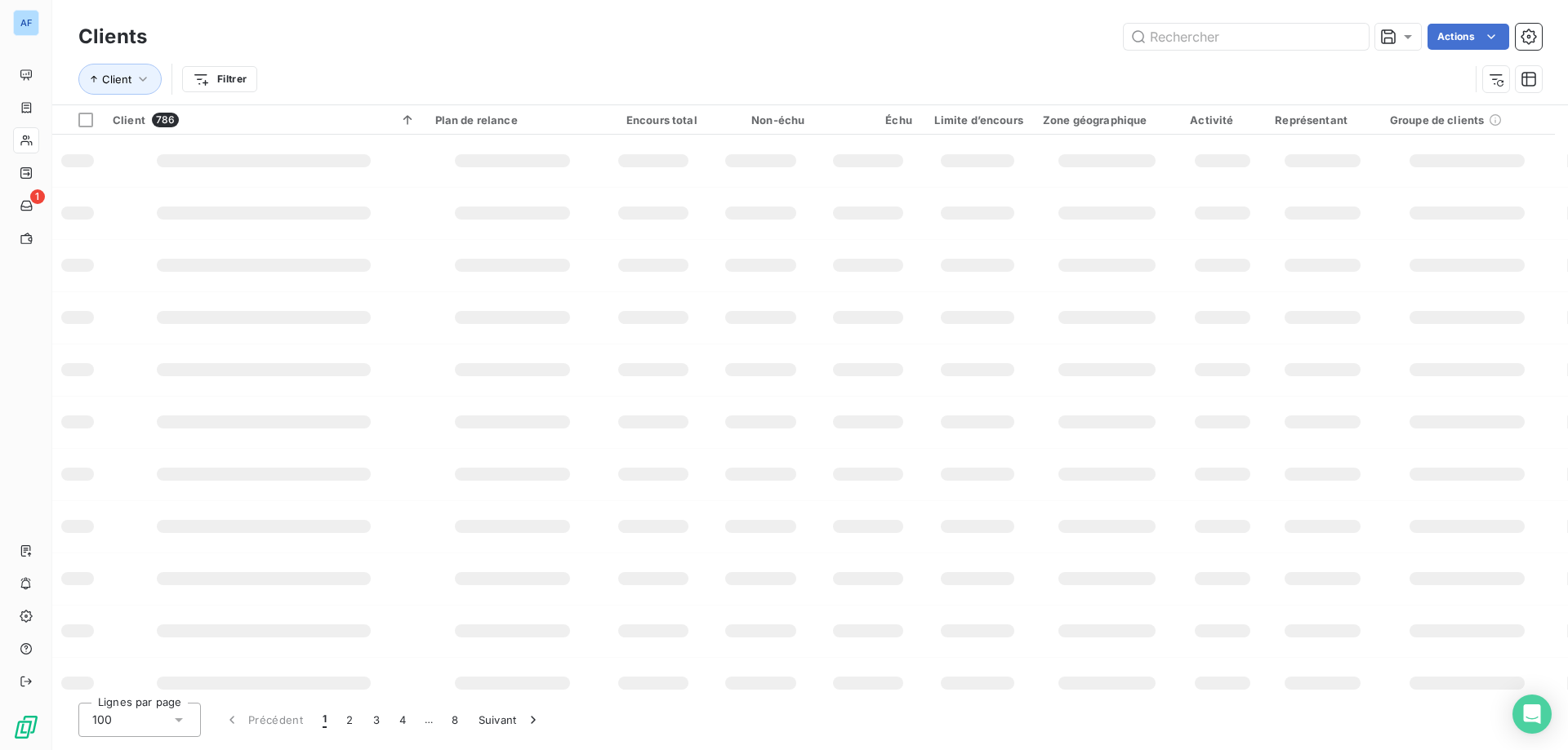
click at [176, 723] on icon at bounding box center [179, 720] width 17 height 17
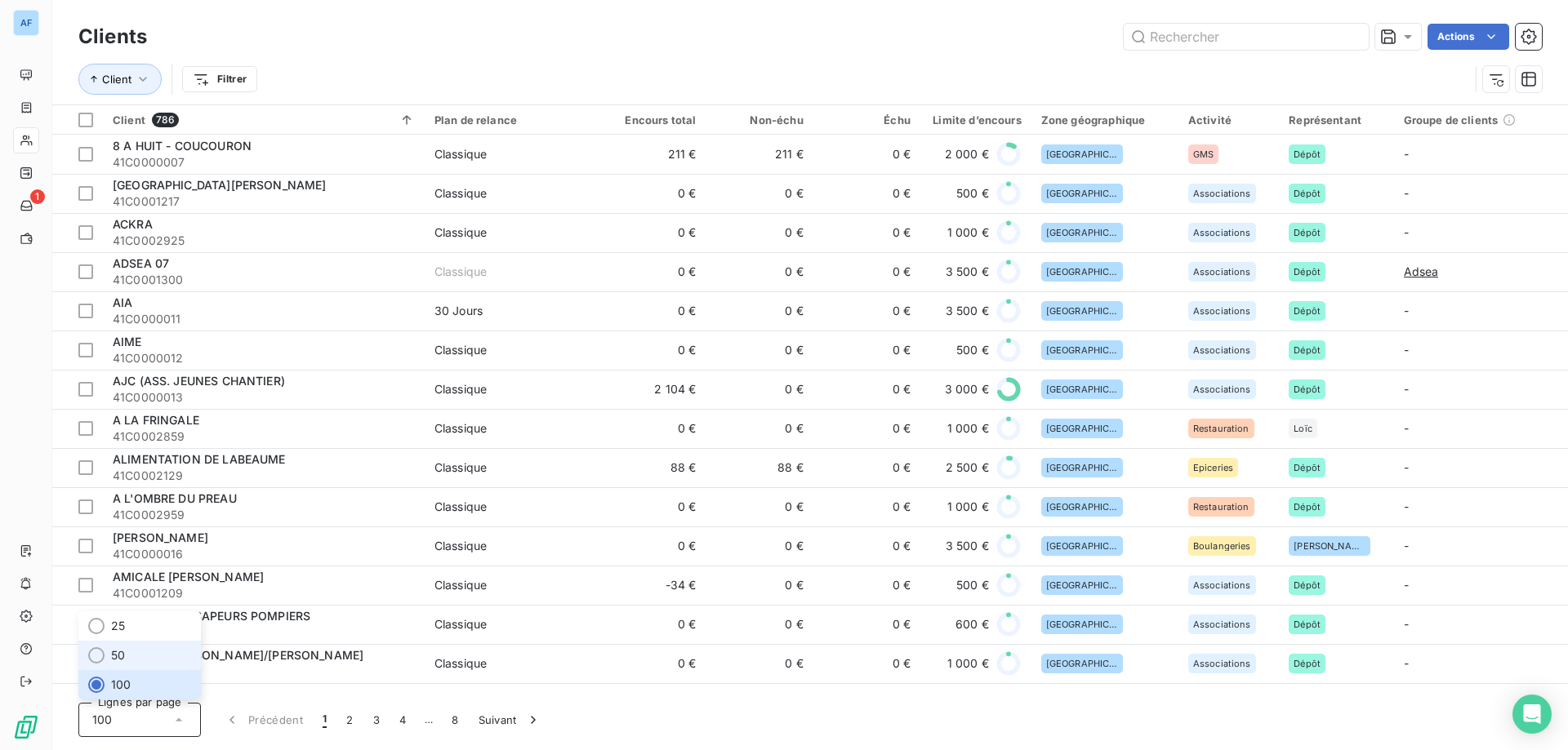
click at [126, 656] on li "50" at bounding box center [140, 655] width 123 height 29
